Goal: Information Seeking & Learning: Find specific fact

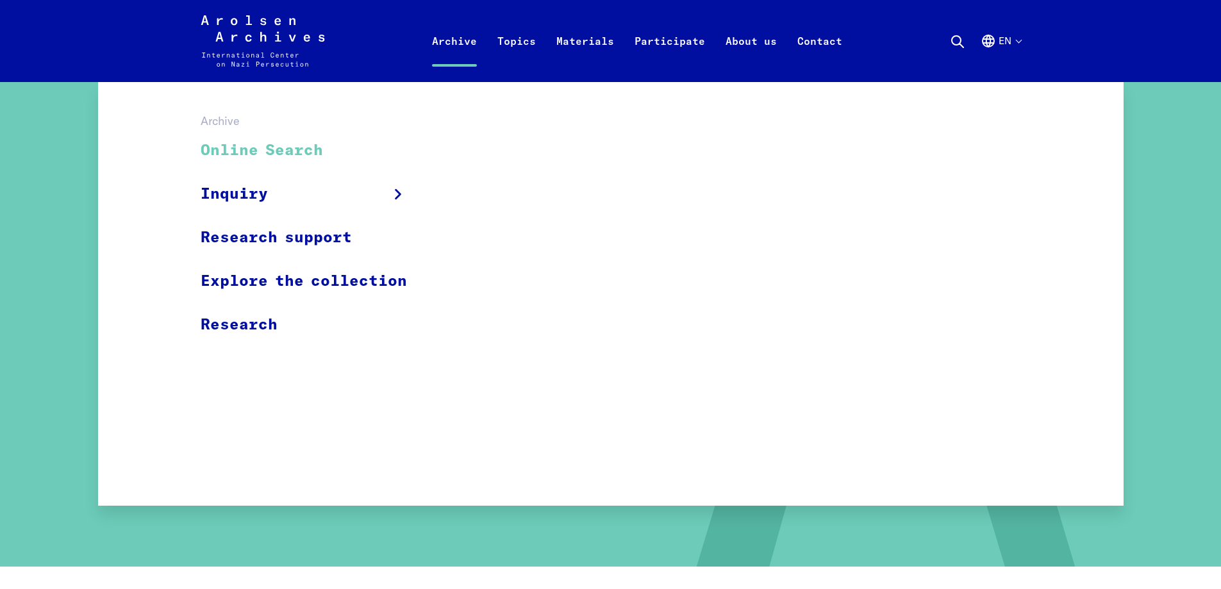
click at [422, 47] on link "Archive" at bounding box center [454, 56] width 65 height 51
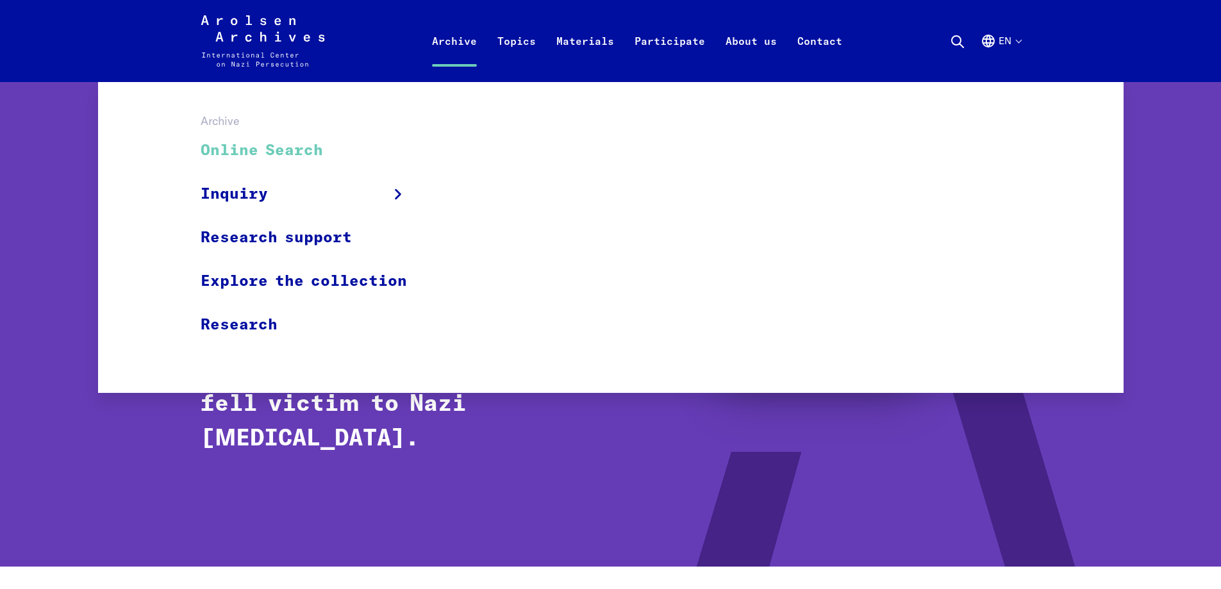
click at [279, 155] on link "Online Search" at bounding box center [312, 151] width 223 height 43
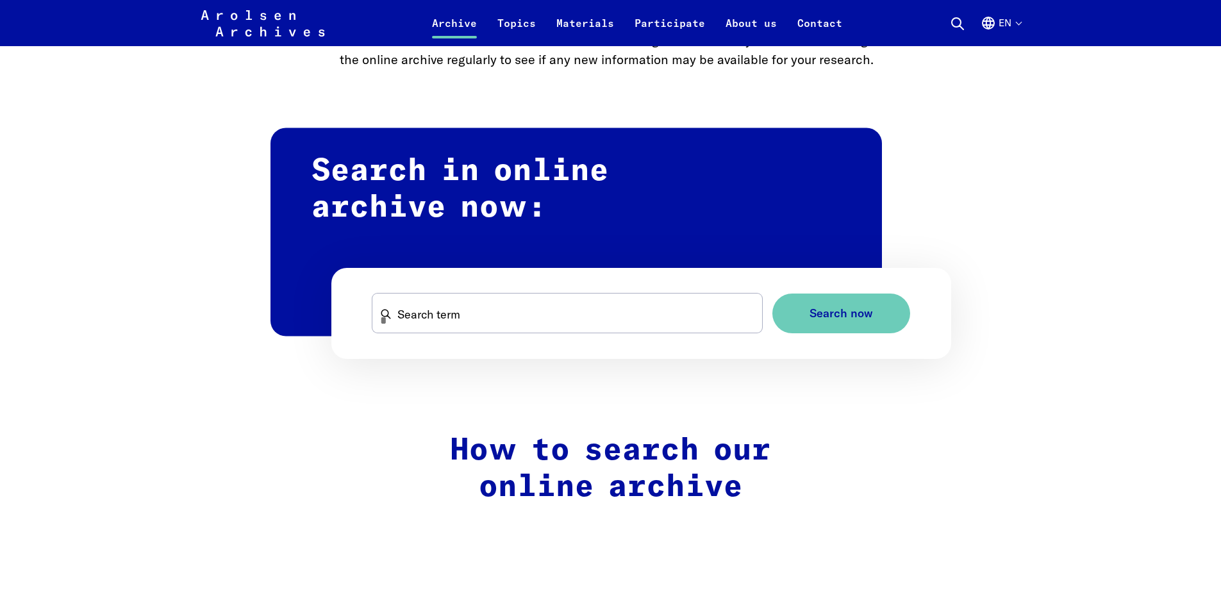
scroll to position [705, 0]
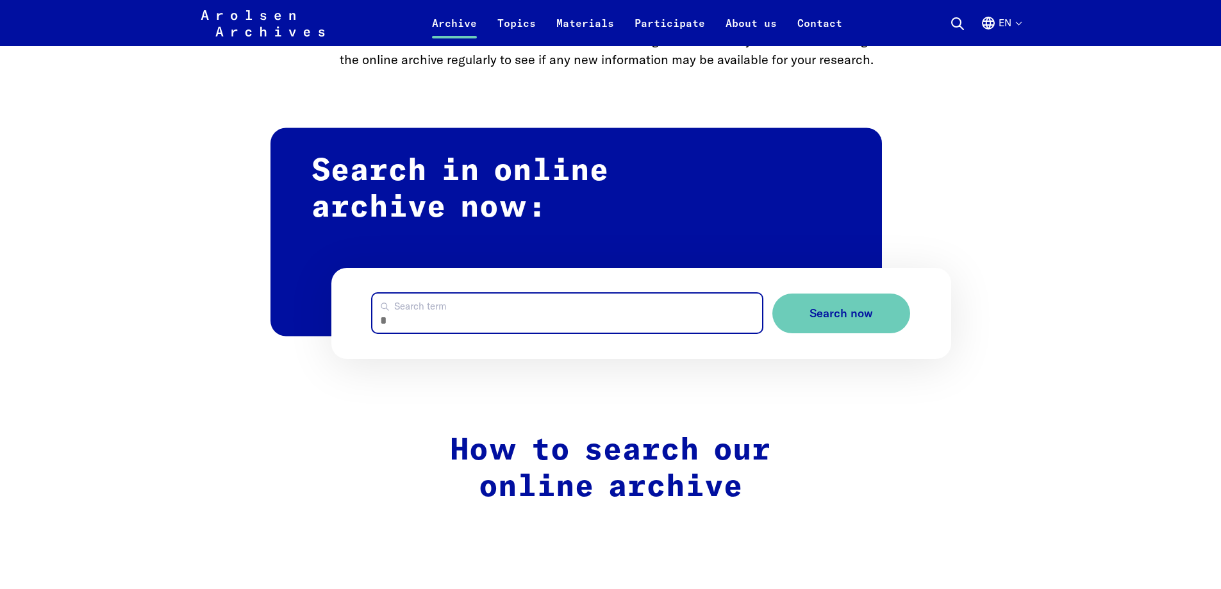
click at [450, 328] on input "Search term" at bounding box center [568, 313] width 390 height 39
type input "**********"
click at [773, 294] on button "Search now" at bounding box center [842, 314] width 138 height 40
